Goal: Task Accomplishment & Management: Complete application form

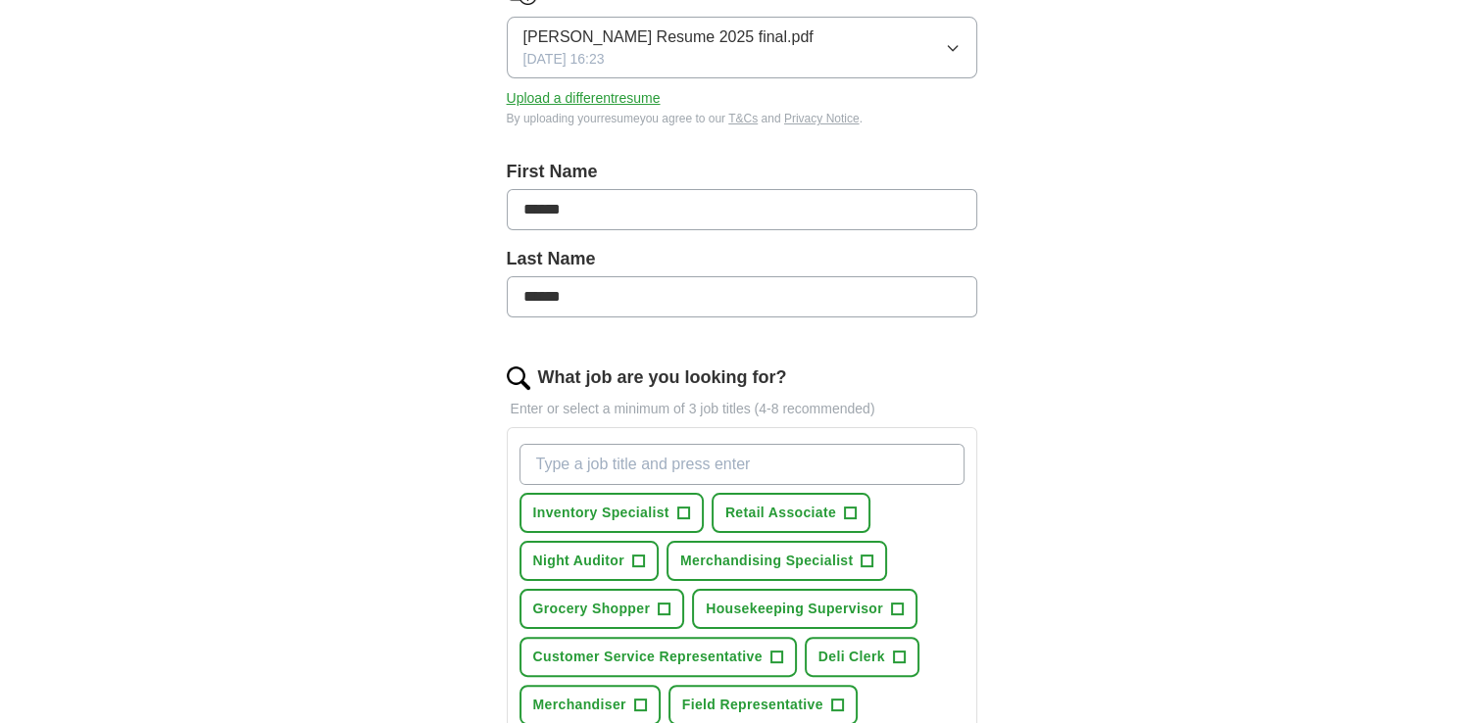
scroll to position [392, 0]
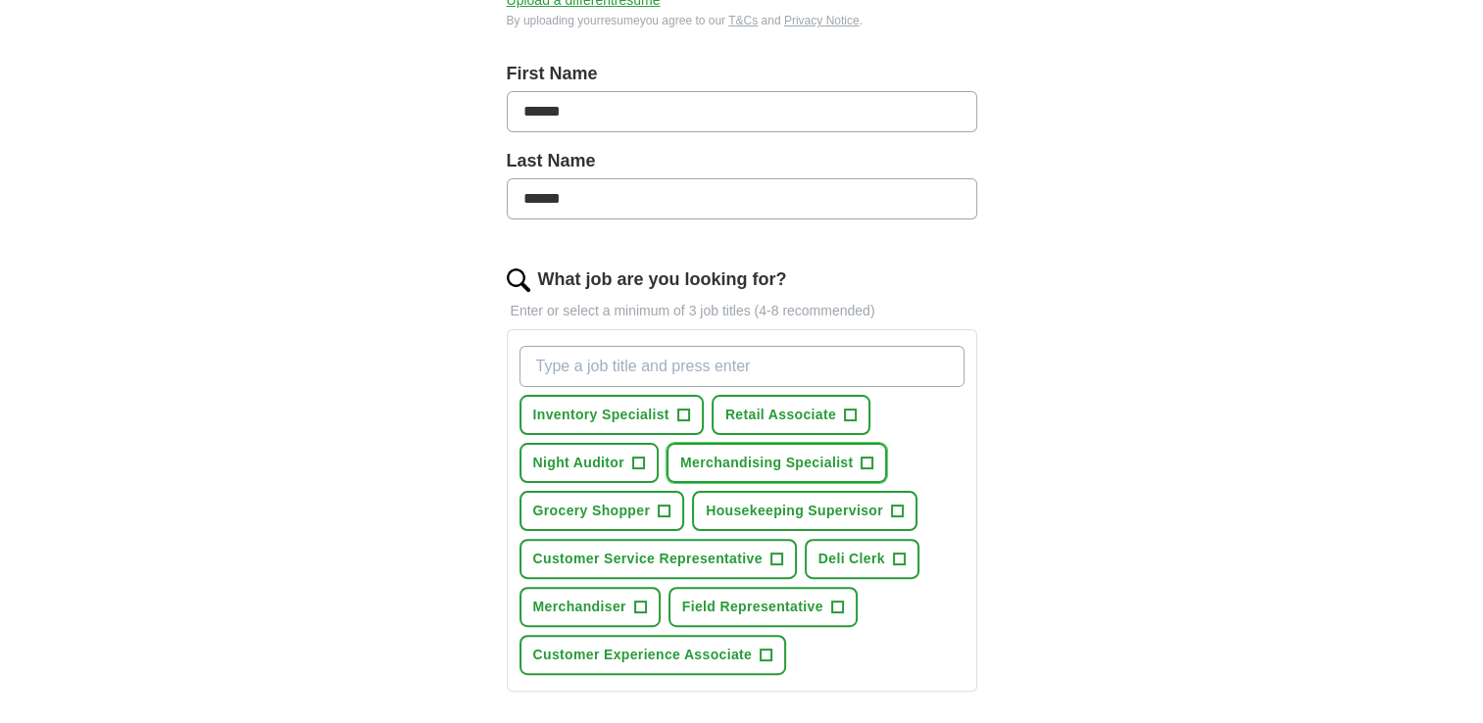
click at [771, 459] on span "Merchandising Specialist" at bounding box center [766, 463] width 172 height 21
click at [761, 555] on span "Customer Service Representative" at bounding box center [647, 559] width 229 height 21
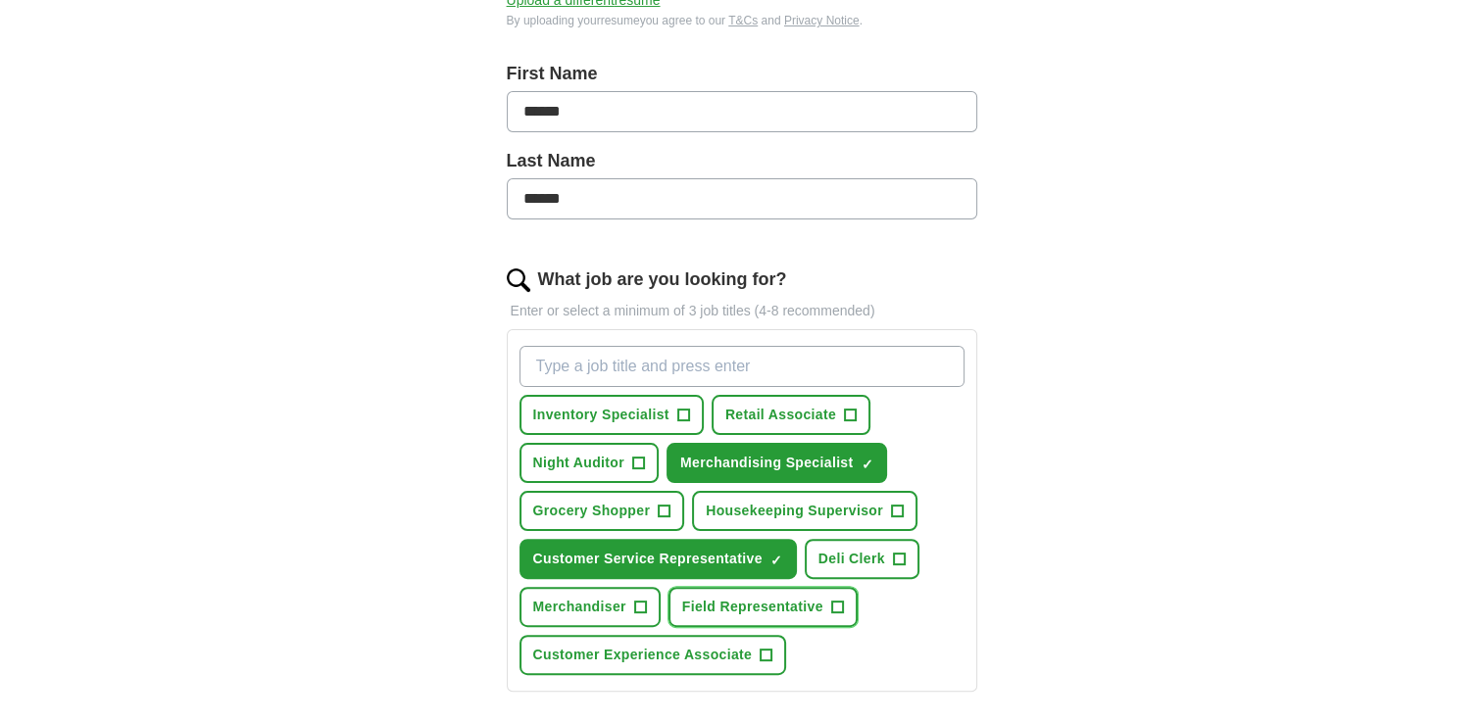
click at [713, 589] on button "Field Representative +" at bounding box center [762, 607] width 189 height 40
click at [574, 606] on span "Merchandiser" at bounding box center [579, 607] width 93 height 21
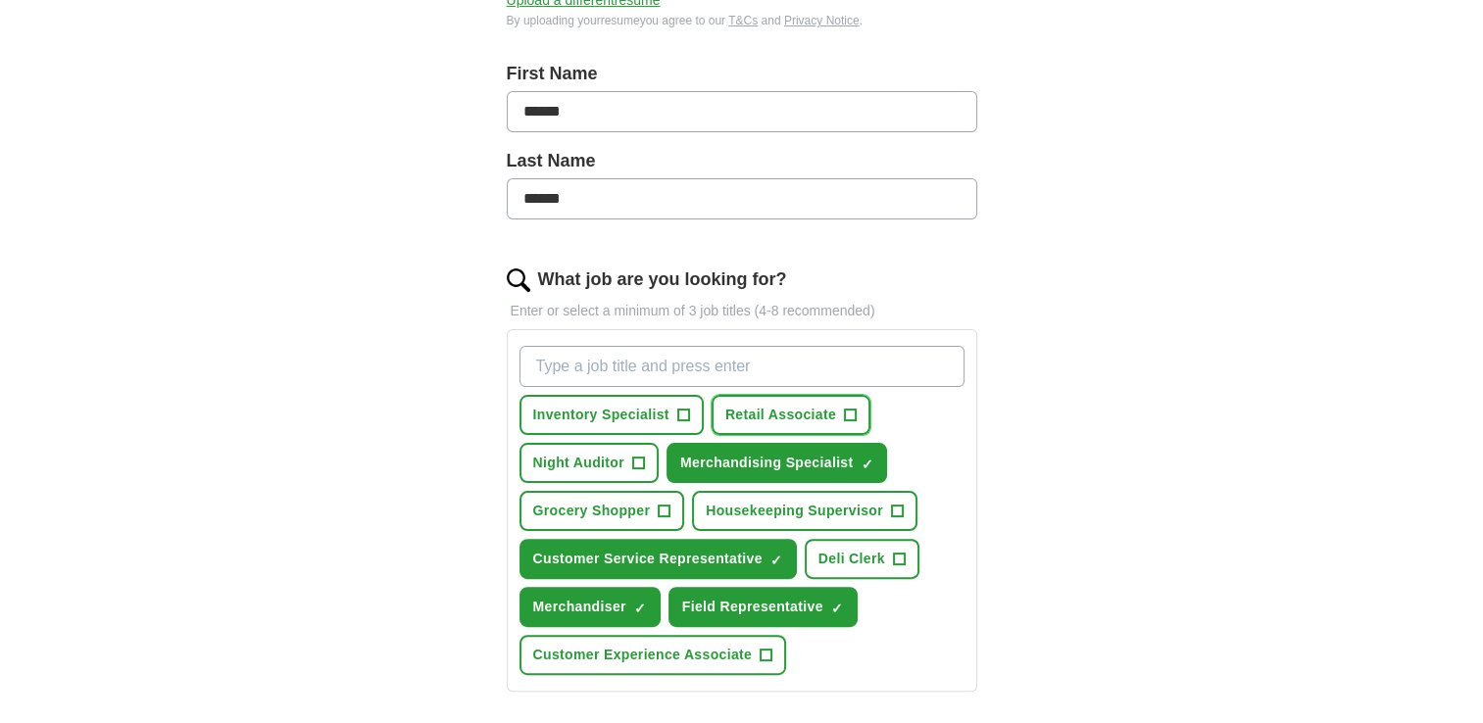
click at [770, 410] on span "Retail Associate" at bounding box center [780, 415] width 111 height 21
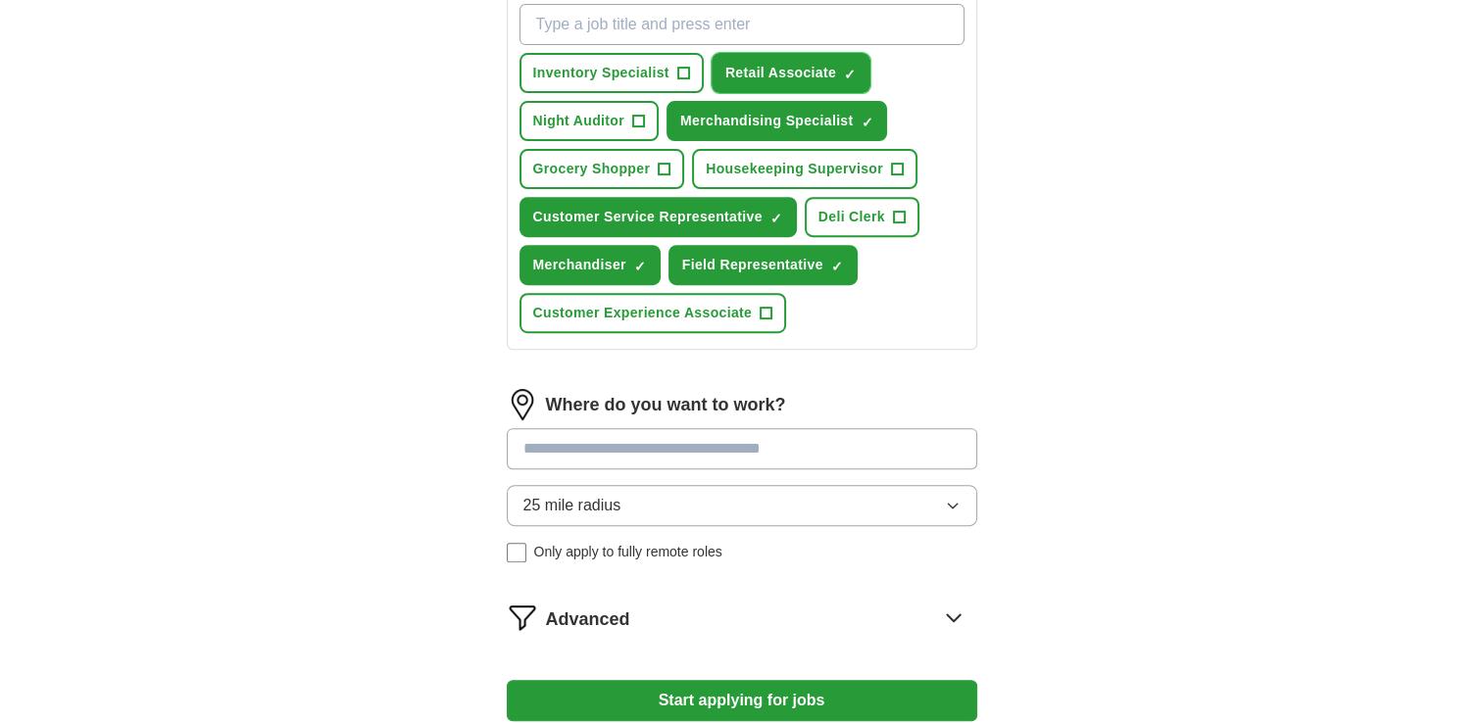
scroll to position [784, 0]
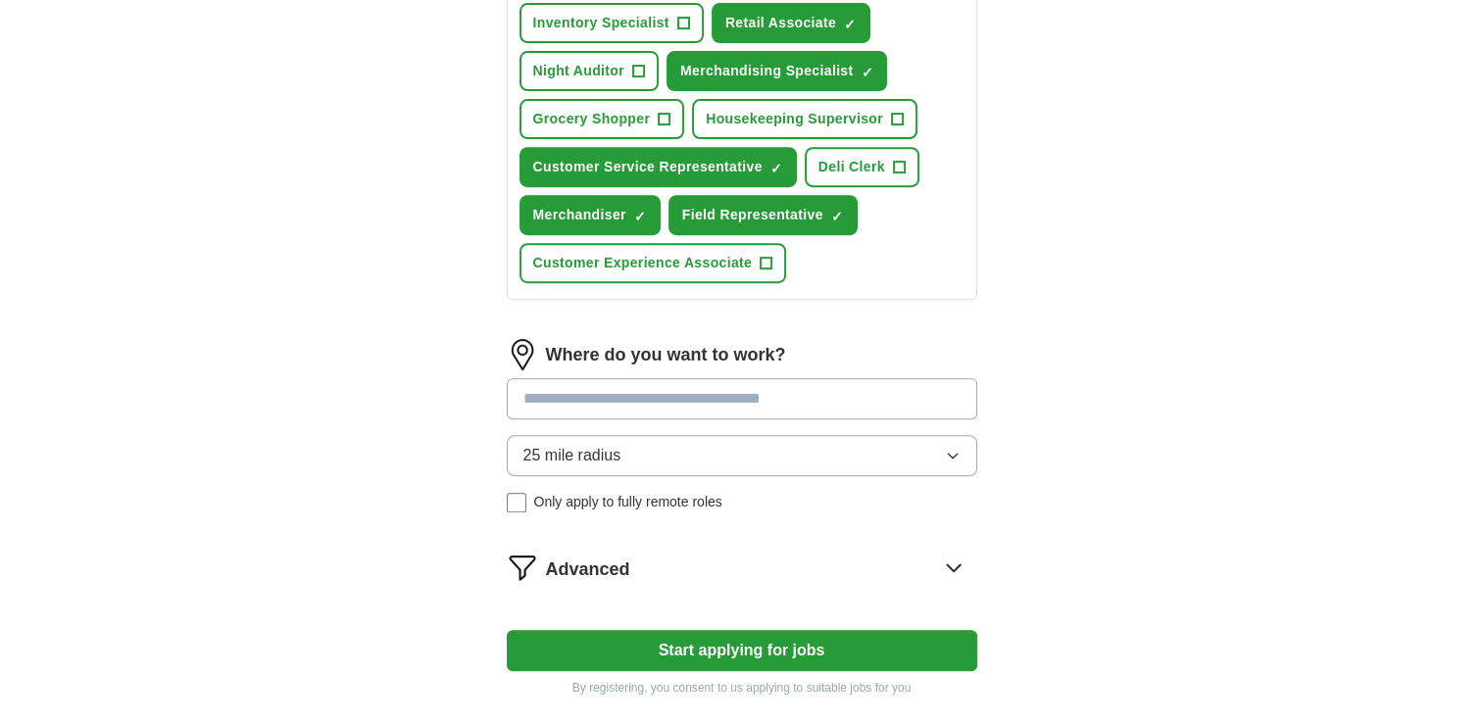
click at [631, 399] on input at bounding box center [742, 398] width 470 height 41
click at [556, 386] on input at bounding box center [742, 398] width 470 height 41
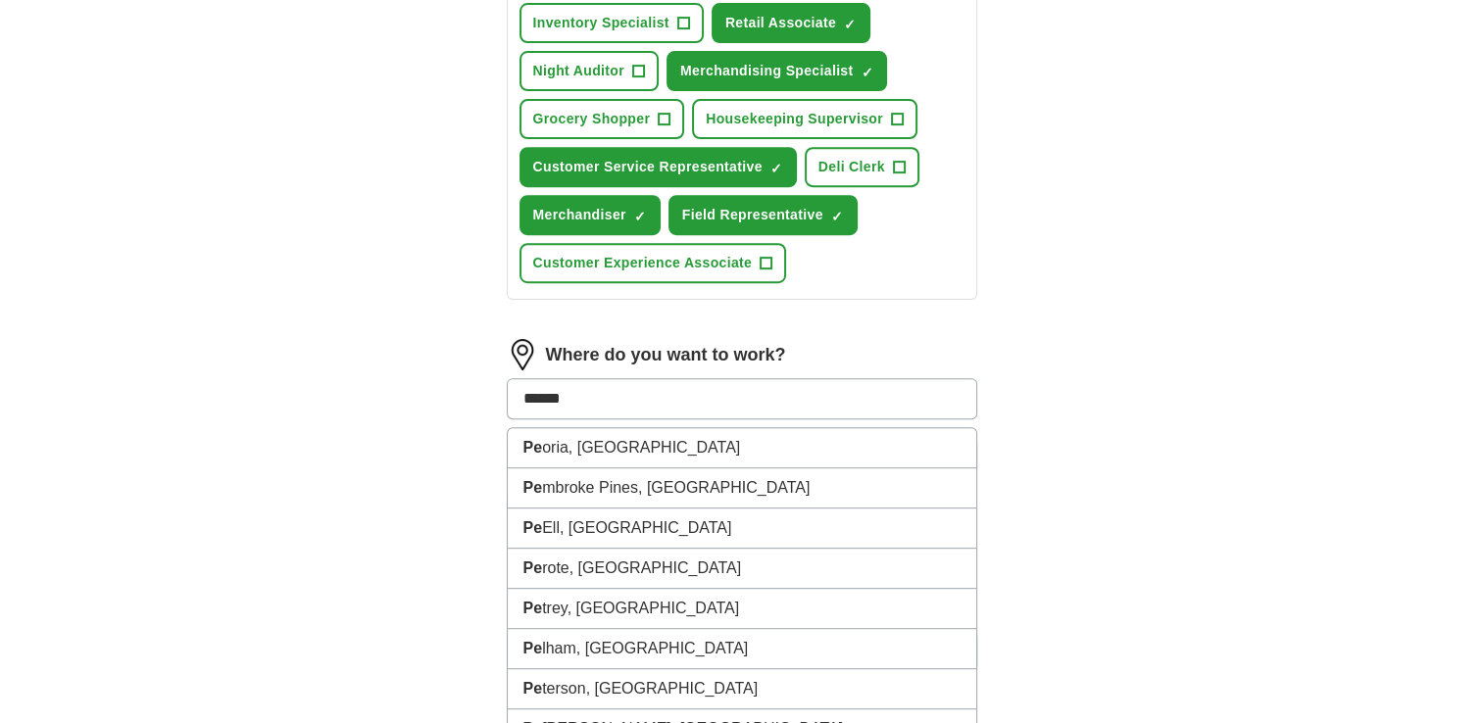
type input "******"
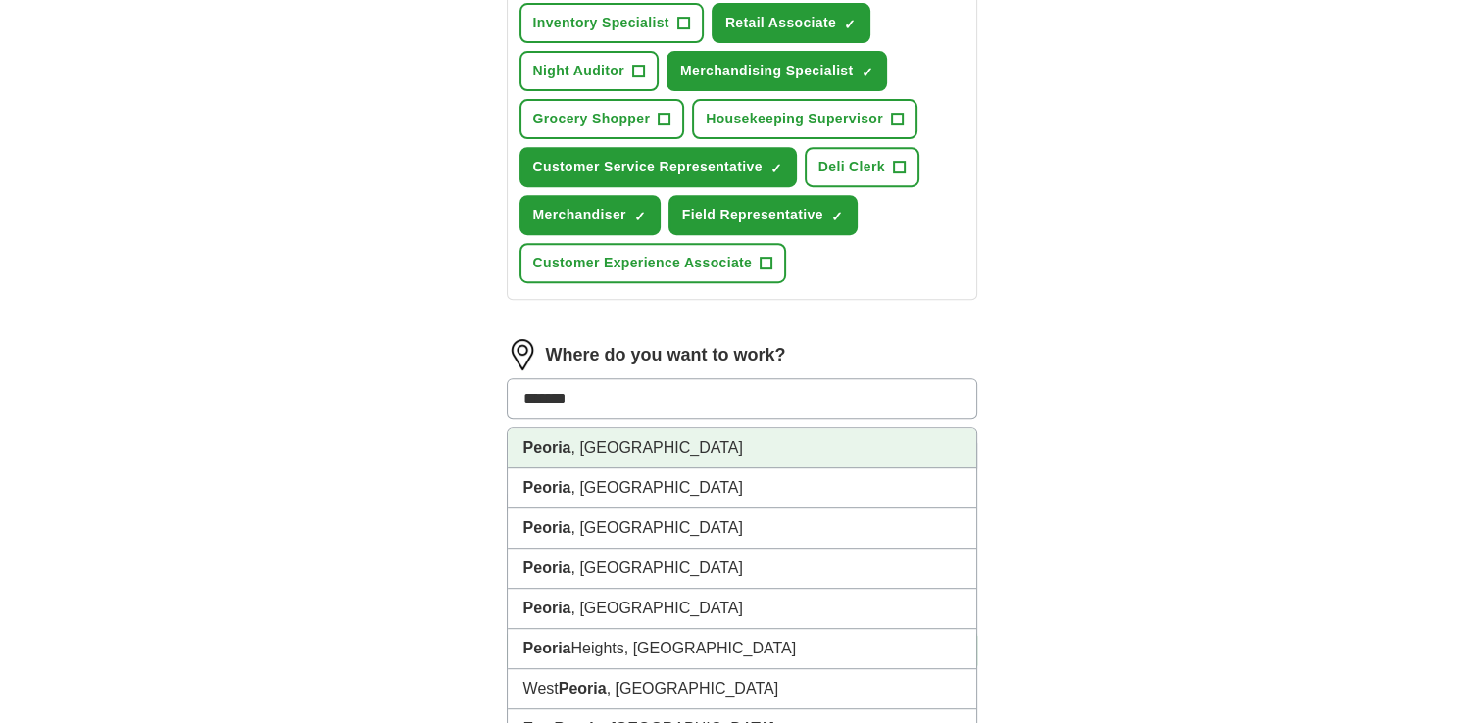
click at [573, 445] on li "Peoria , [GEOGRAPHIC_DATA]" at bounding box center [742, 448] width 468 height 40
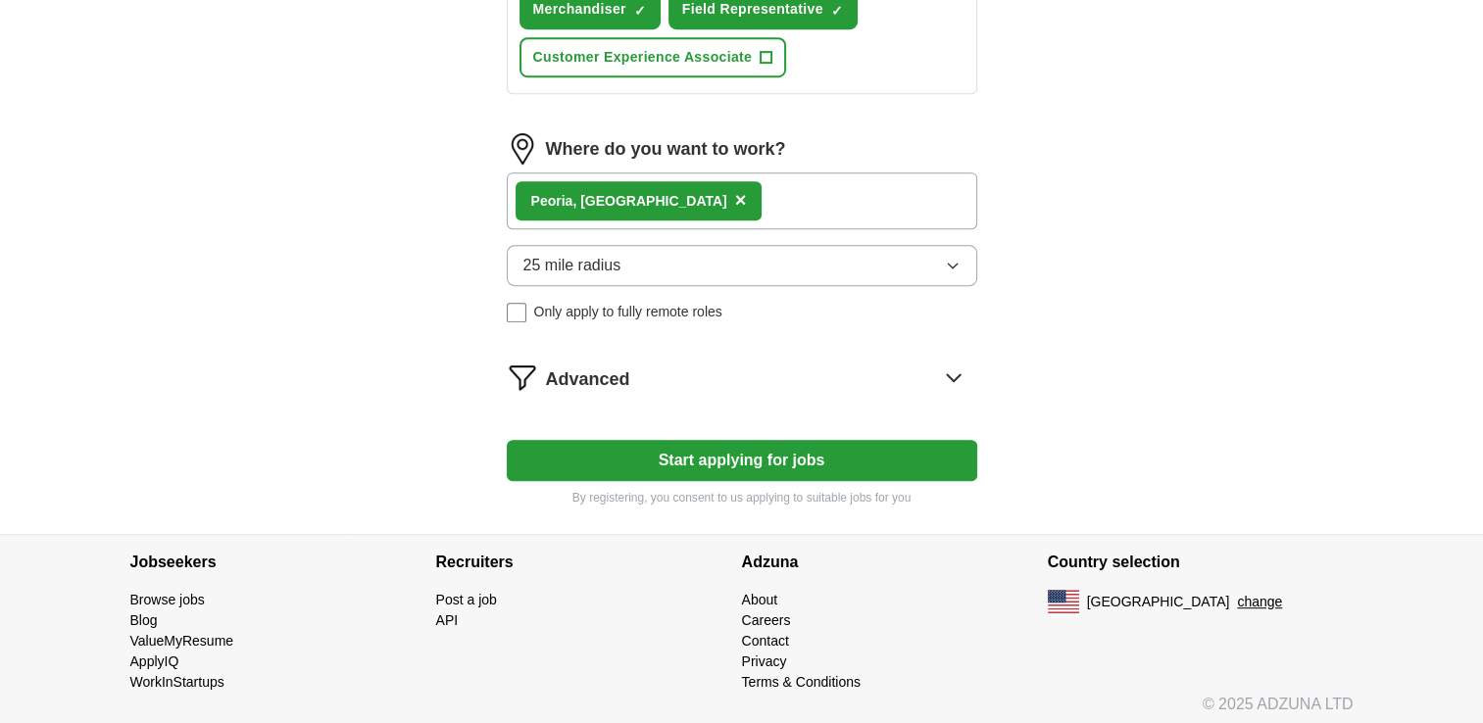
scroll to position [892, 0]
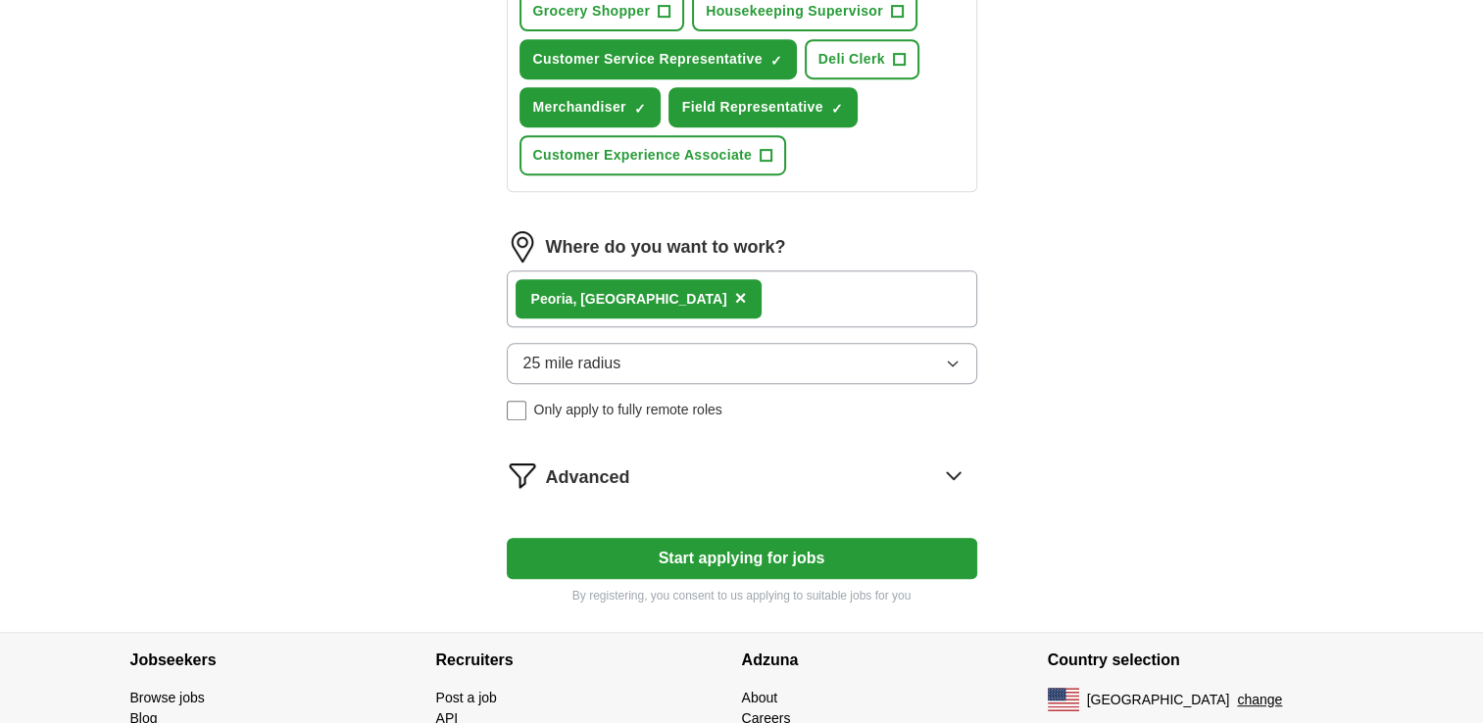
click at [708, 558] on button "Start applying for jobs" at bounding box center [742, 558] width 470 height 41
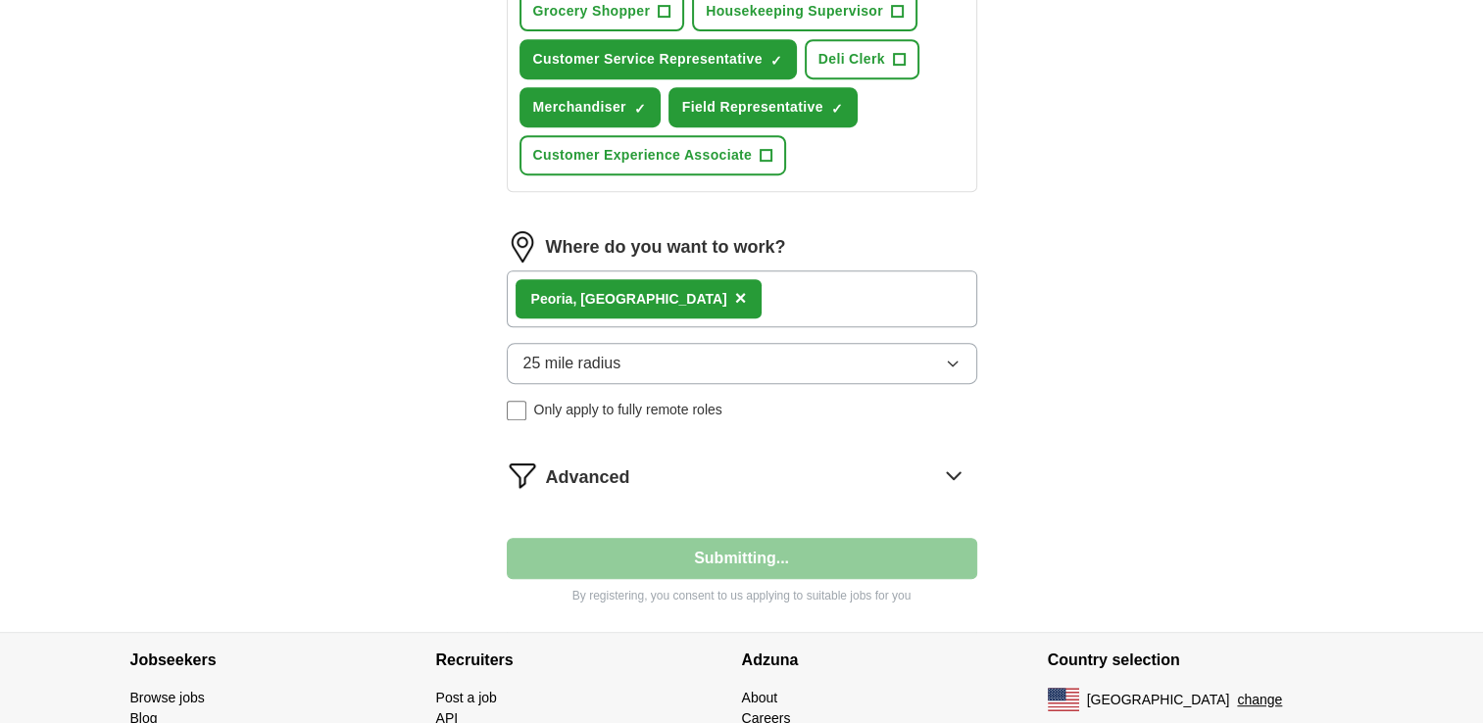
select select "**"
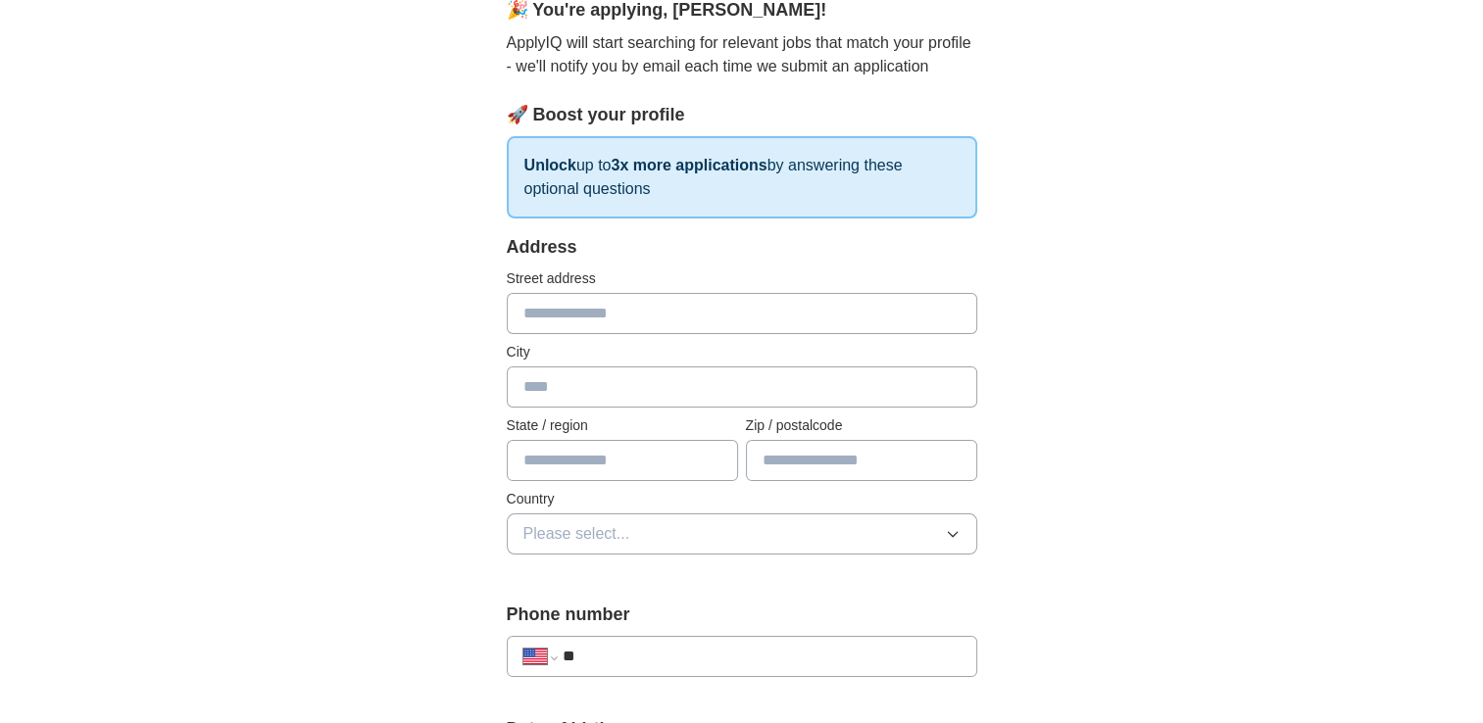
scroll to position [196, 0]
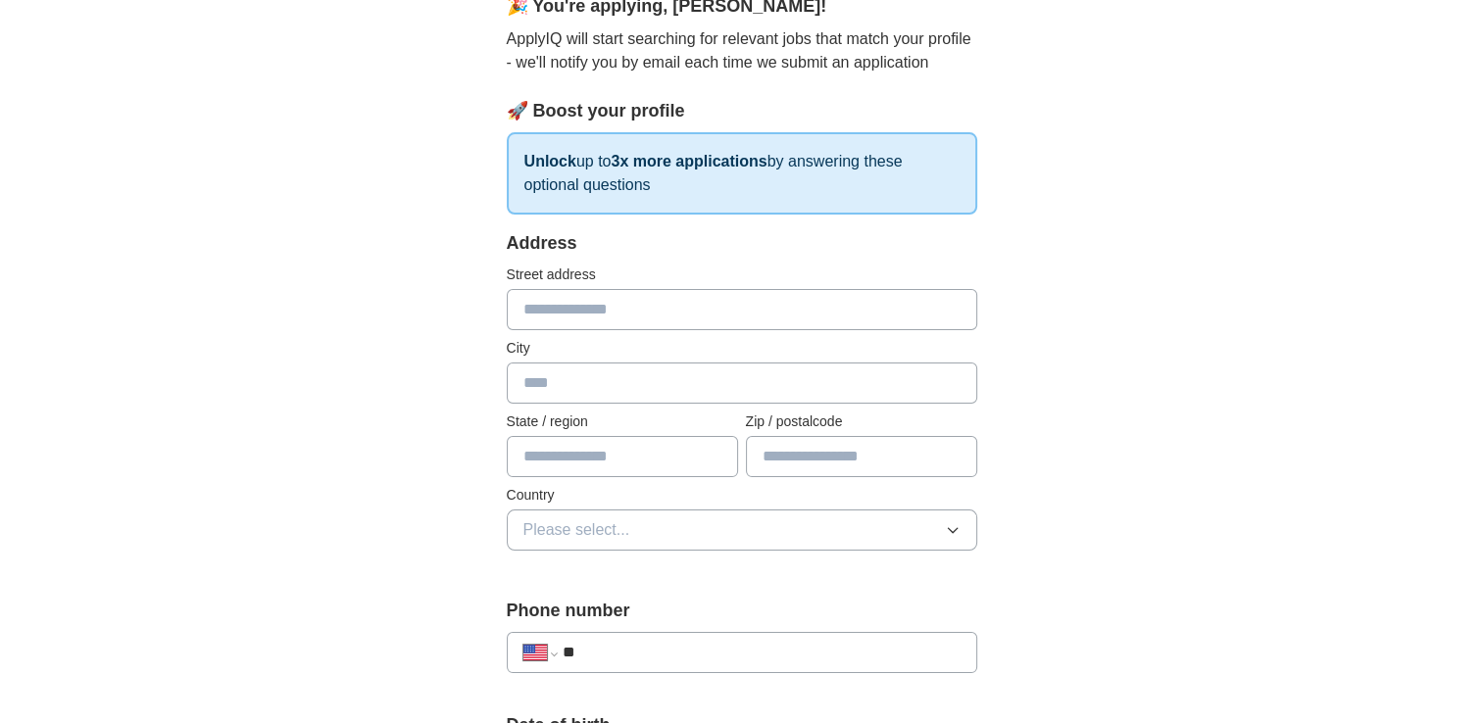
click at [712, 318] on input "text" at bounding box center [742, 309] width 470 height 41
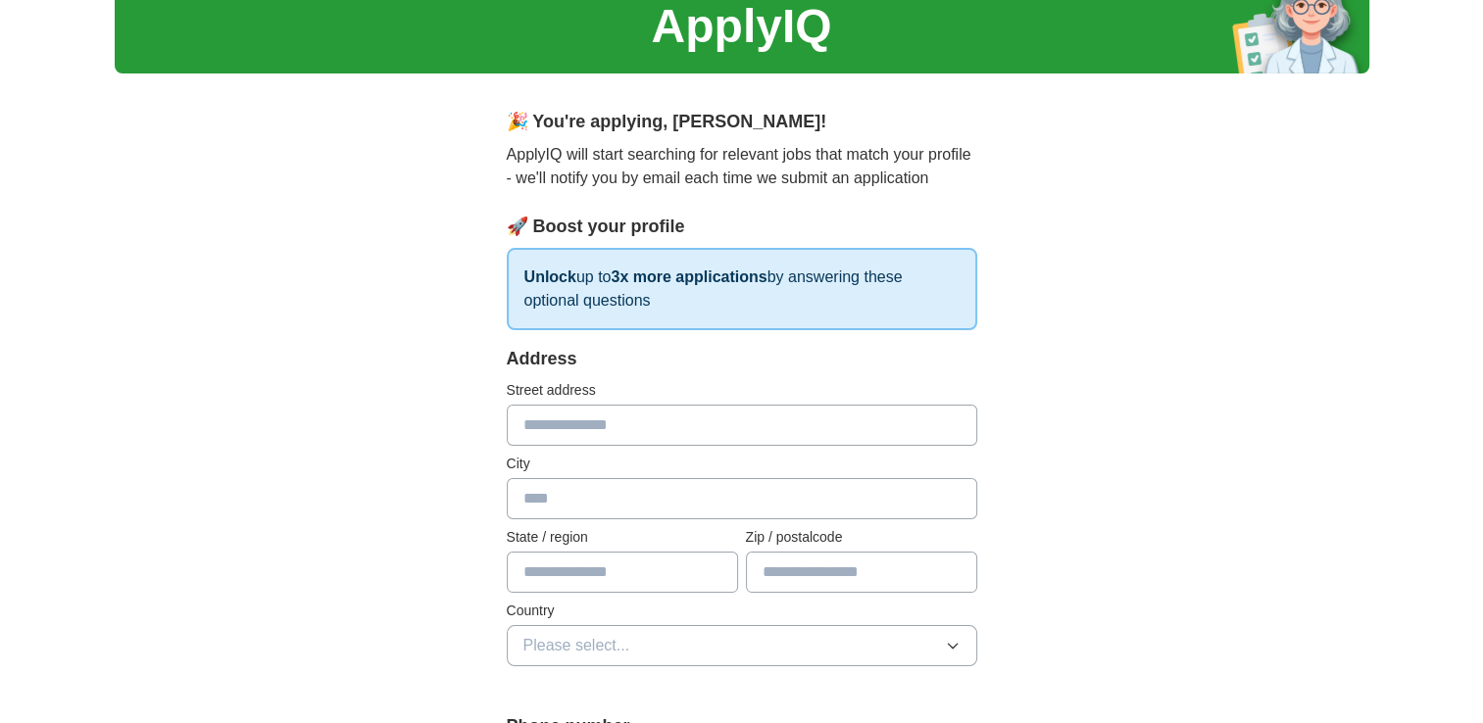
scroll to position [0, 0]
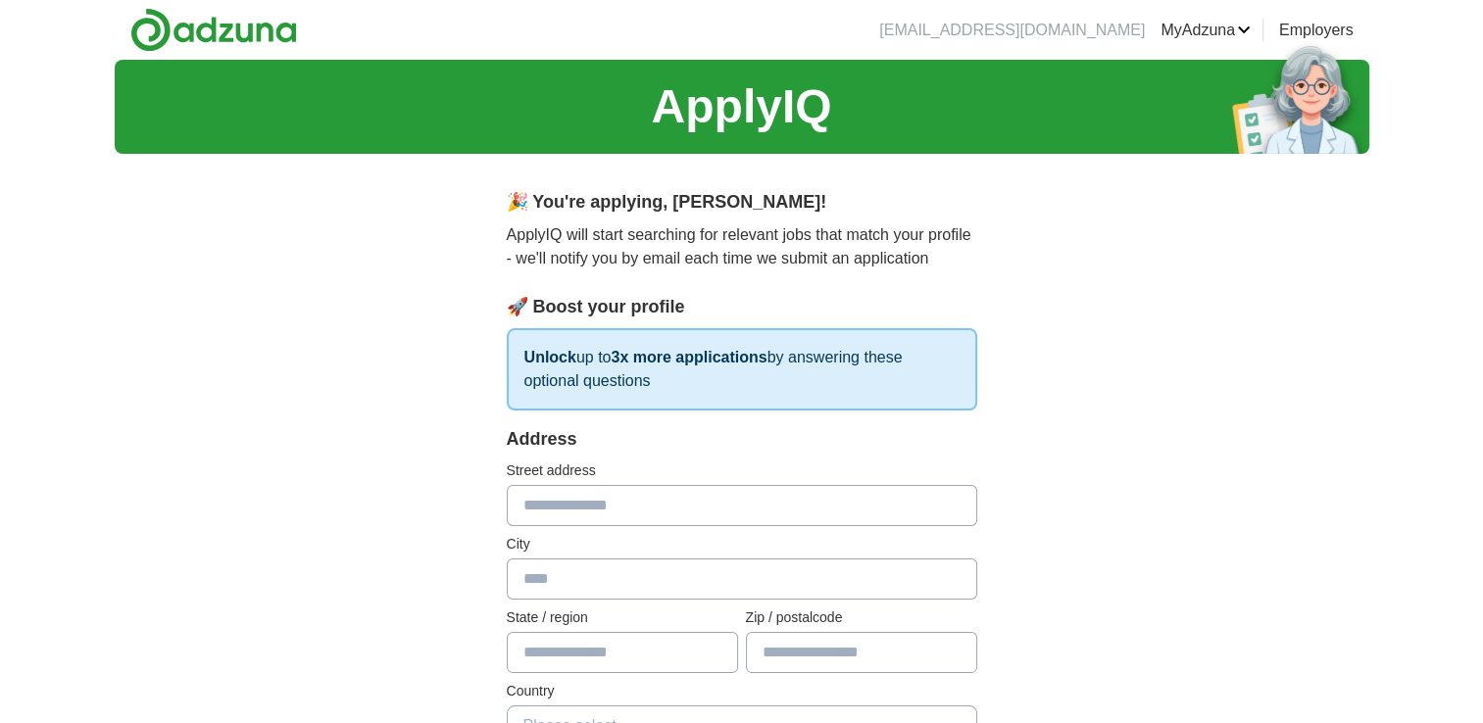
click at [0, 0] on link "Posted jobs" at bounding box center [0, 0] width 0 height 0
